Goal: Find specific page/section: Find specific page/section

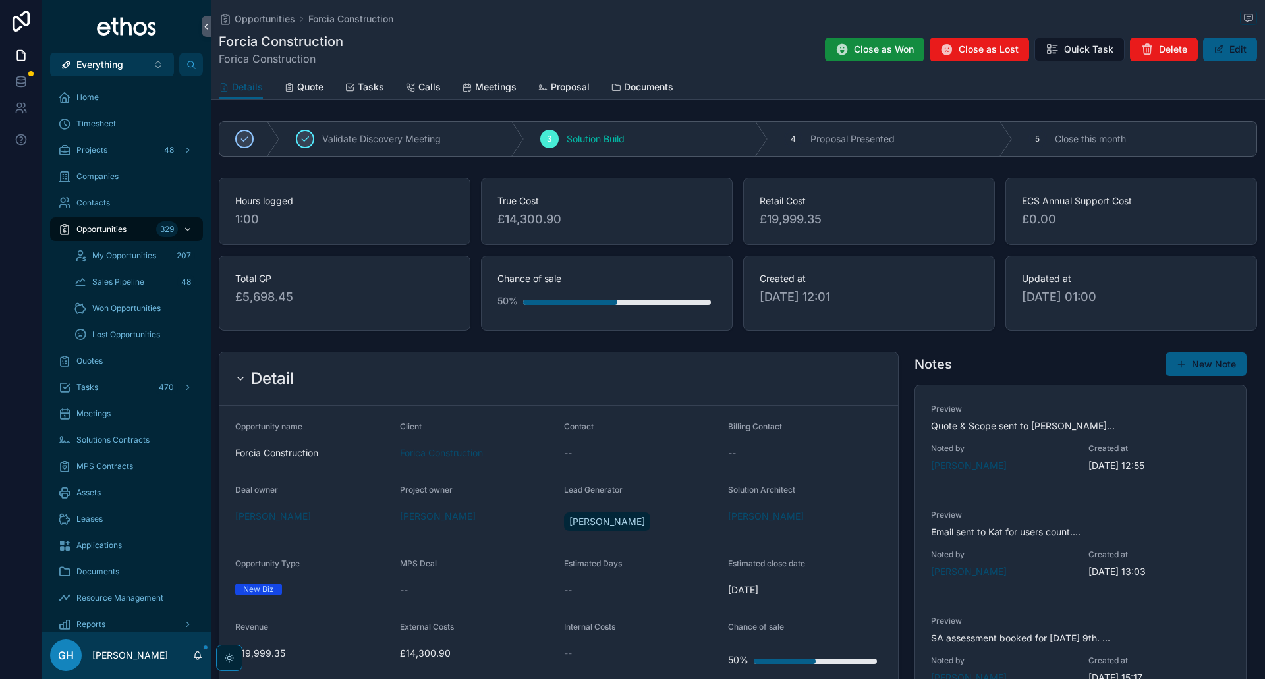
scroll to position [765, 0]
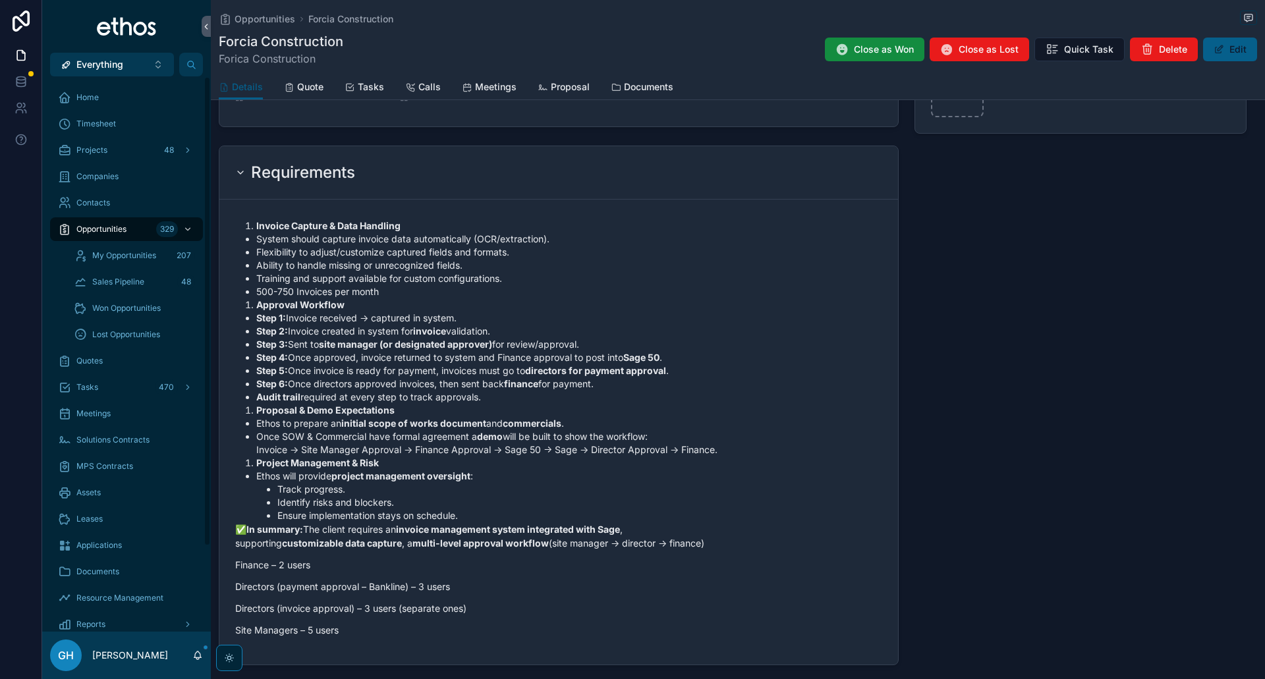
click at [110, 230] on span "Opportunities" at bounding box center [101, 229] width 50 height 11
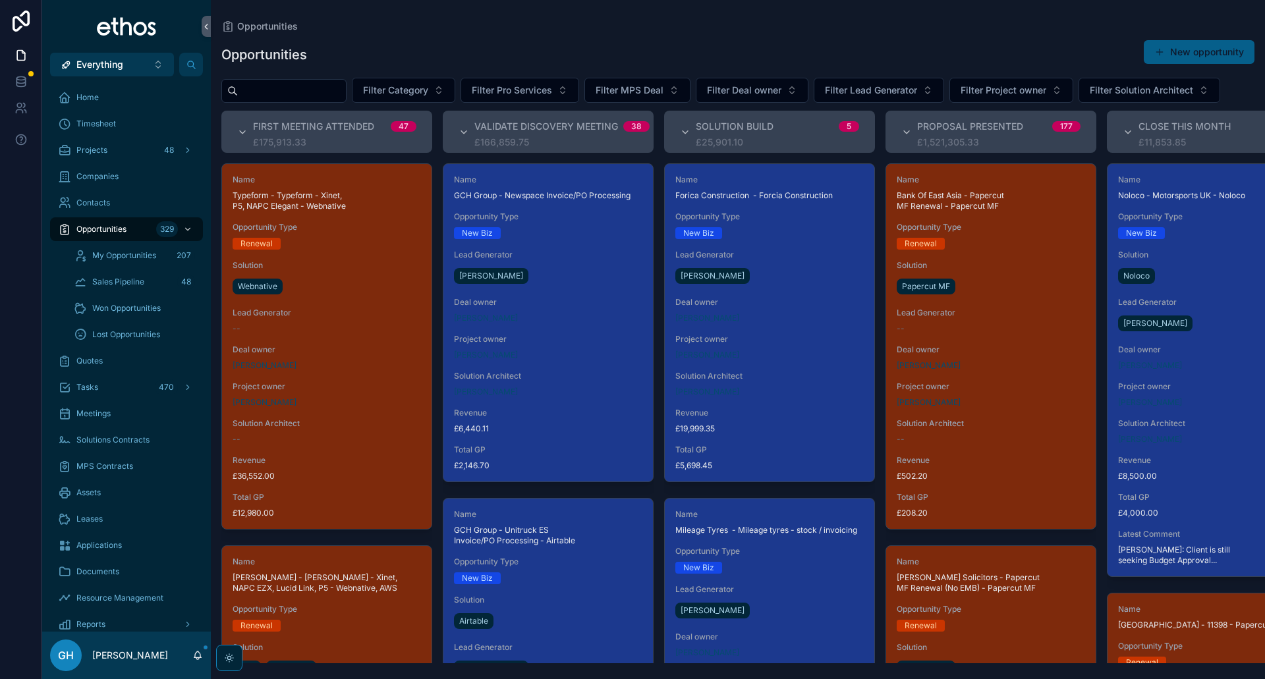
click at [298, 94] on input "scrollable content" at bounding box center [292, 91] width 108 height 18
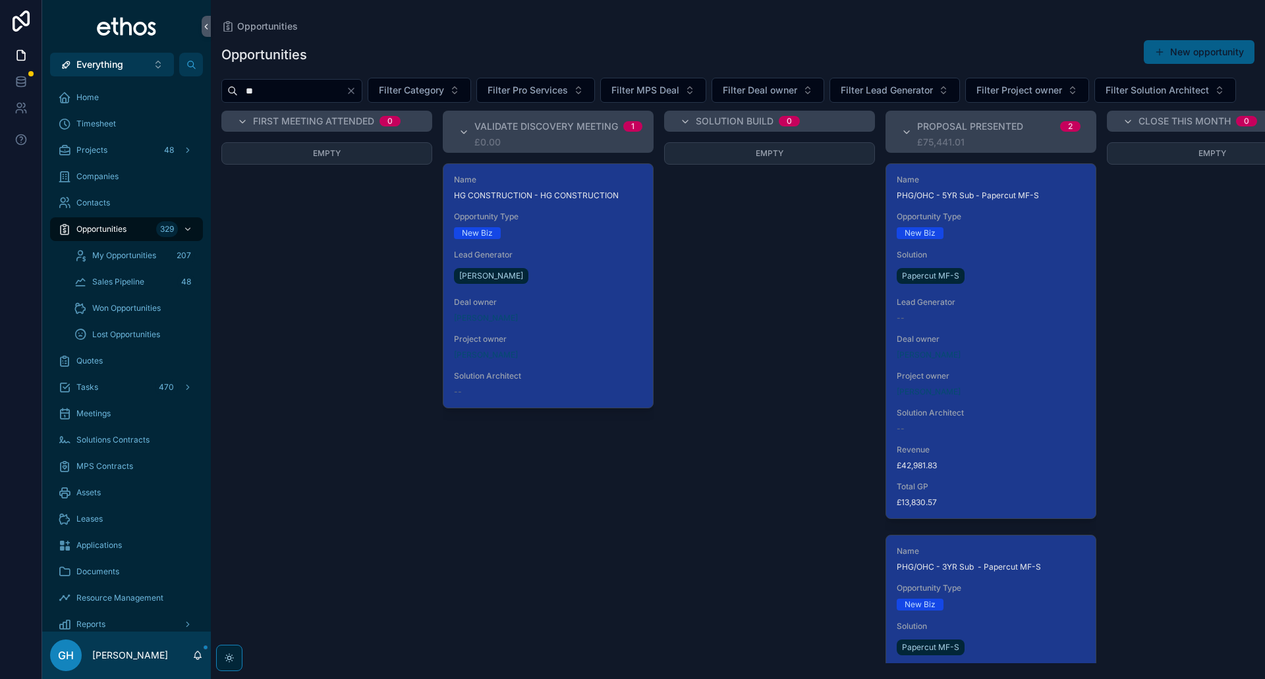
type input "**"
click at [554, 287] on div "[PERSON_NAME]" at bounding box center [548, 276] width 188 height 21
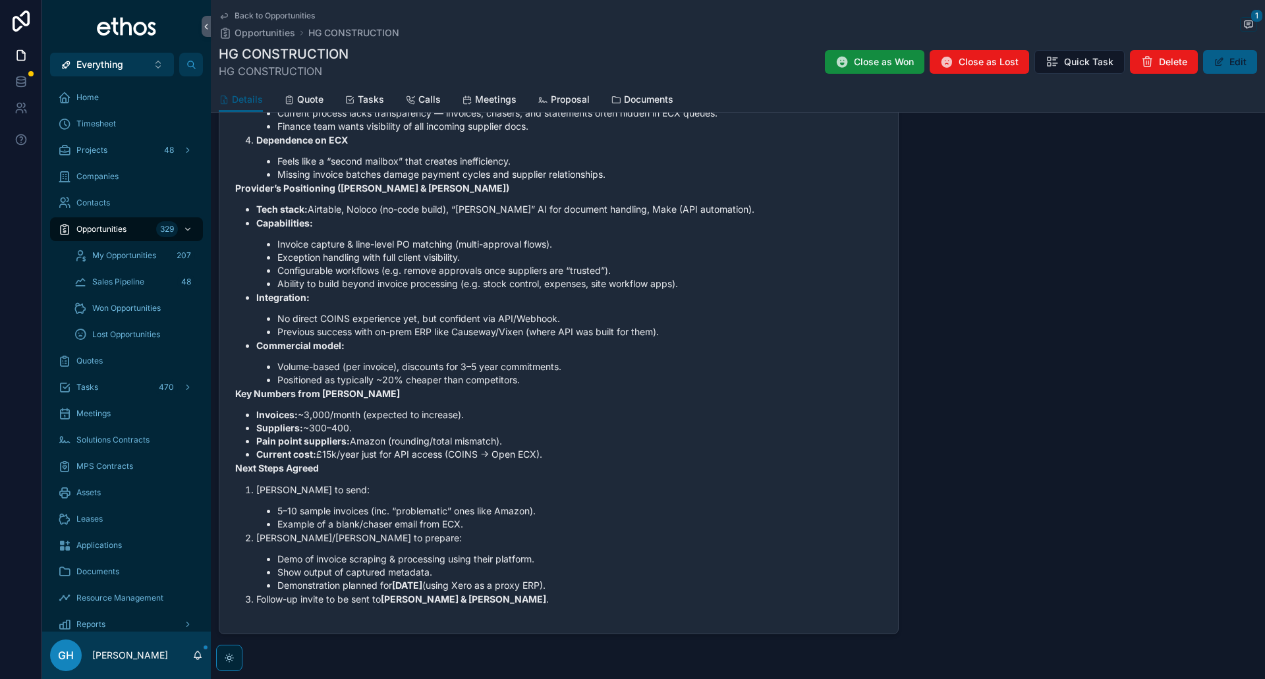
scroll to position [1297, 0]
